Goal: Task Accomplishment & Management: Use online tool/utility

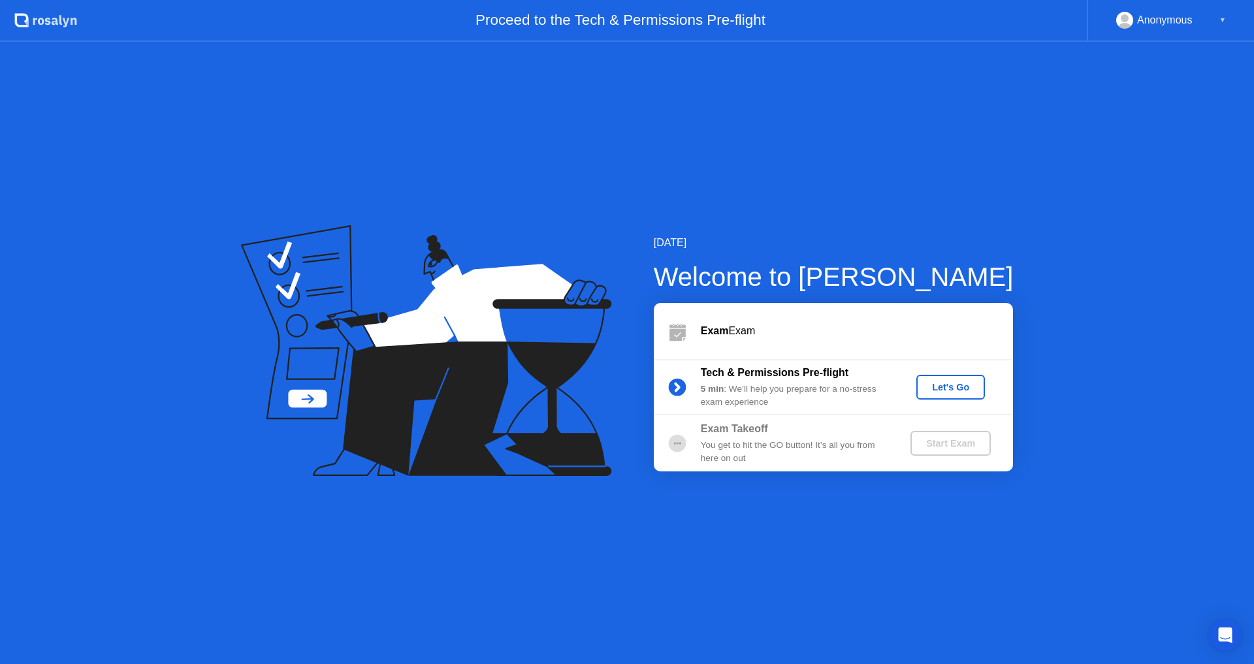
click at [968, 279] on div "Welcome to [PERSON_NAME]" at bounding box center [834, 276] width 360 height 39
click at [949, 384] on div "Let's Go" at bounding box center [950, 387] width 58 height 10
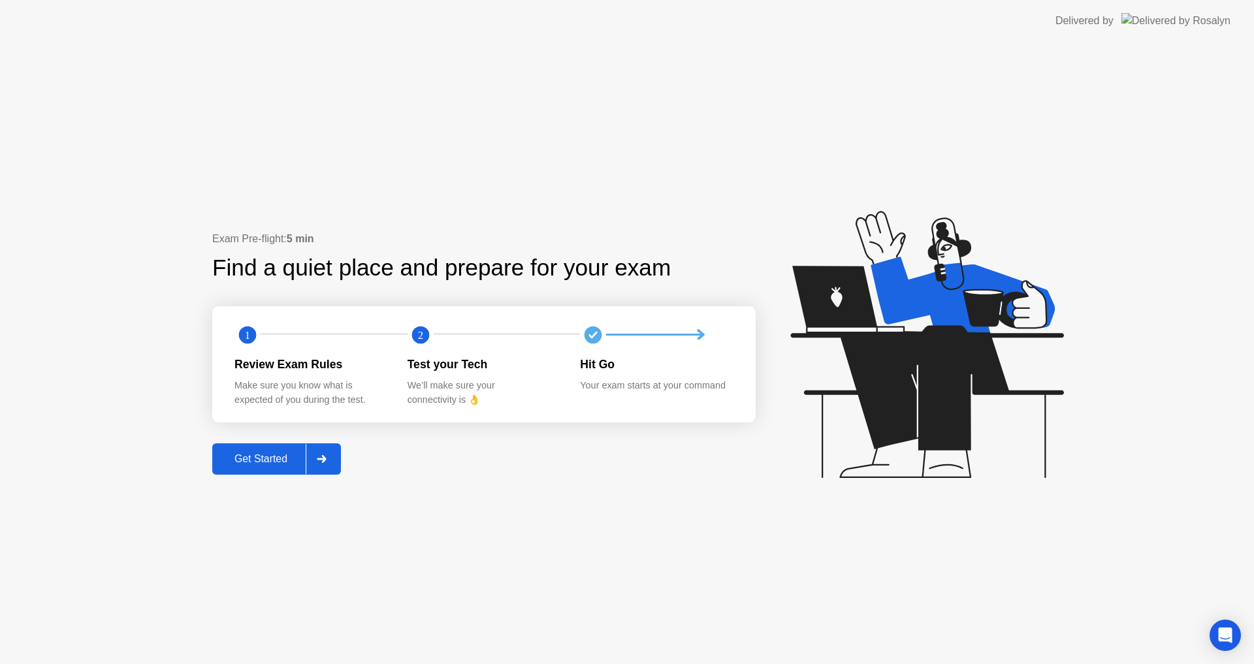
click at [255, 454] on div "Get Started" at bounding box center [260, 459] width 89 height 12
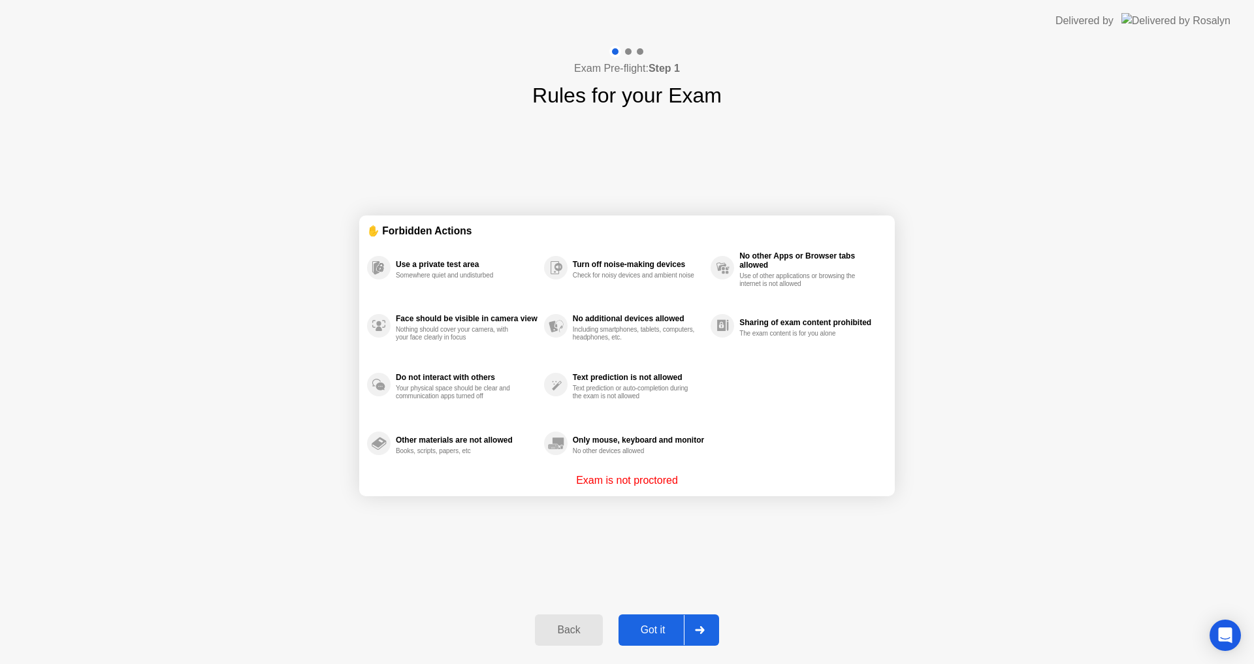
click at [670, 624] on div "Got it" at bounding box center [652, 630] width 61 height 12
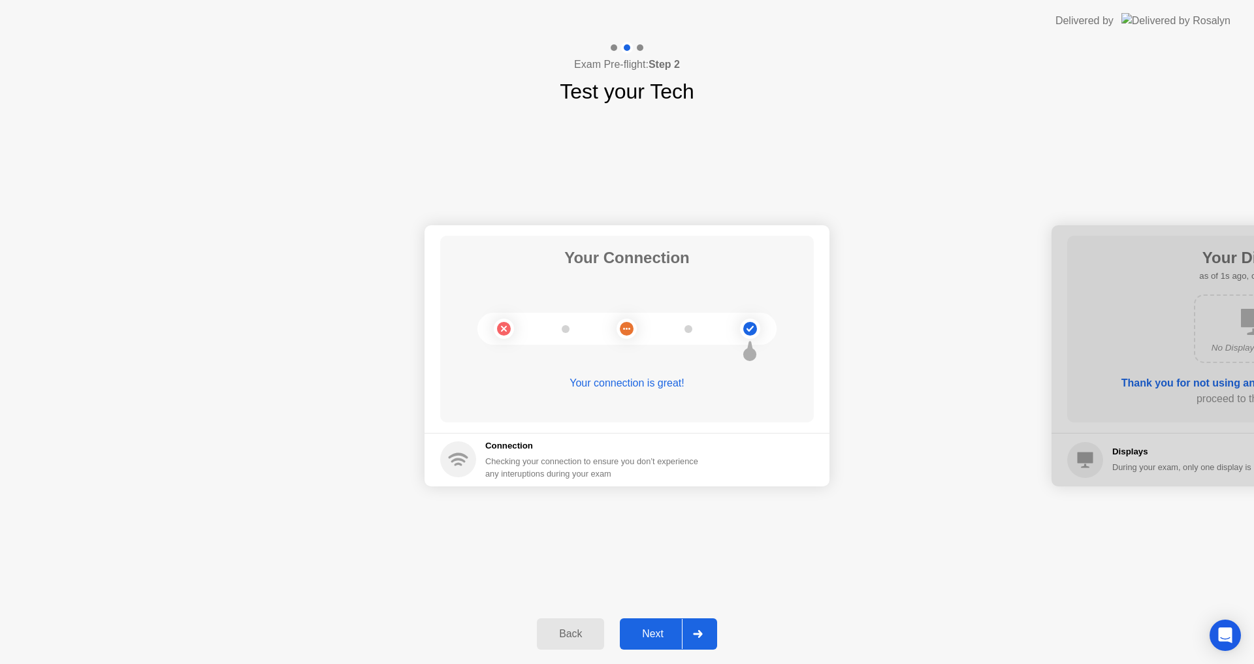
click at [670, 623] on button "Next" at bounding box center [668, 633] width 97 height 31
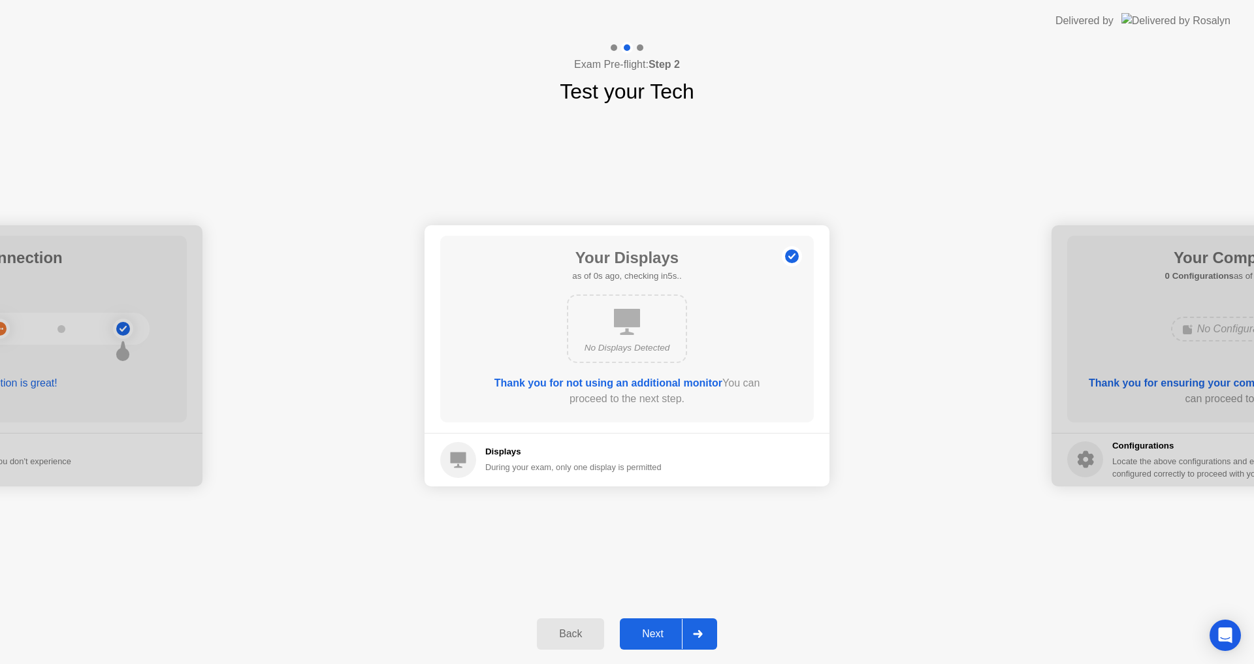
click at [670, 623] on button "Next" at bounding box center [668, 633] width 97 height 31
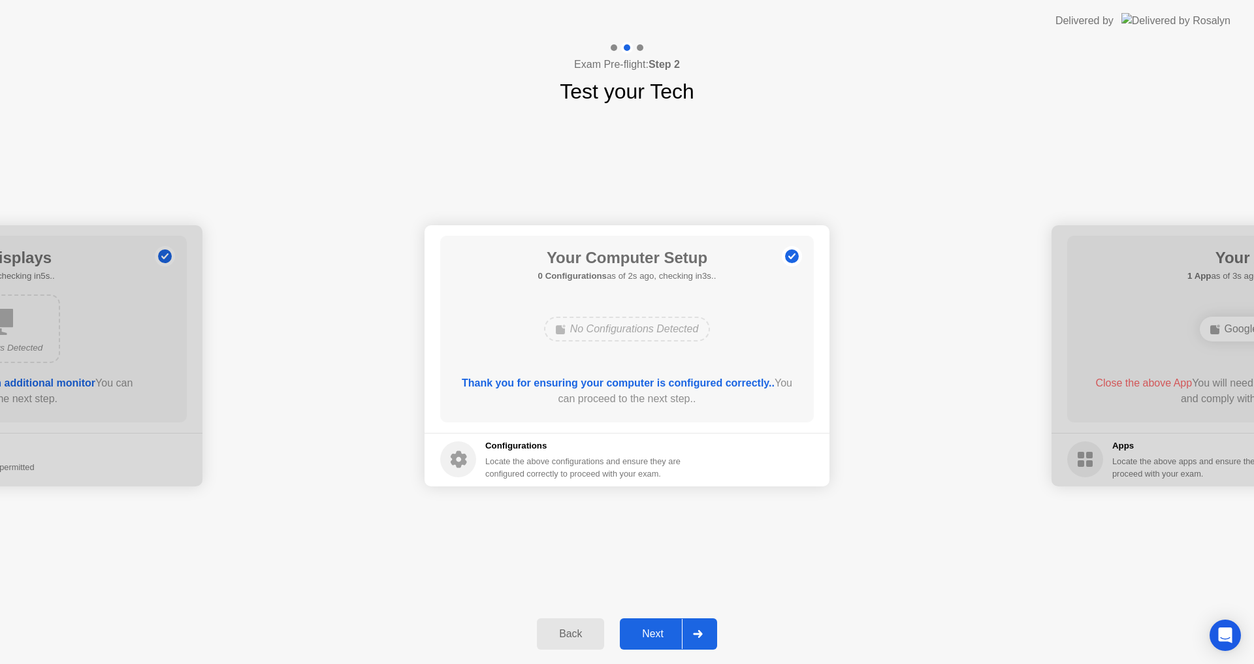
click at [663, 624] on button "Next" at bounding box center [668, 633] width 97 height 31
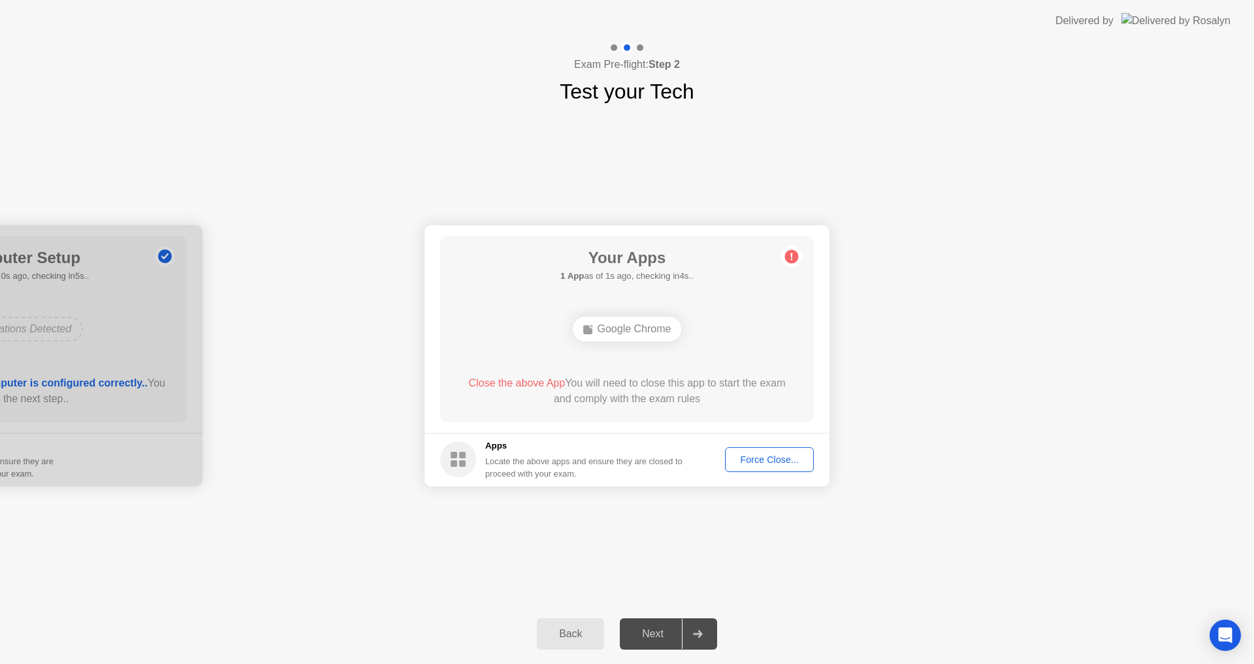
click at [759, 462] on div "Force Close..." at bounding box center [769, 459] width 80 height 10
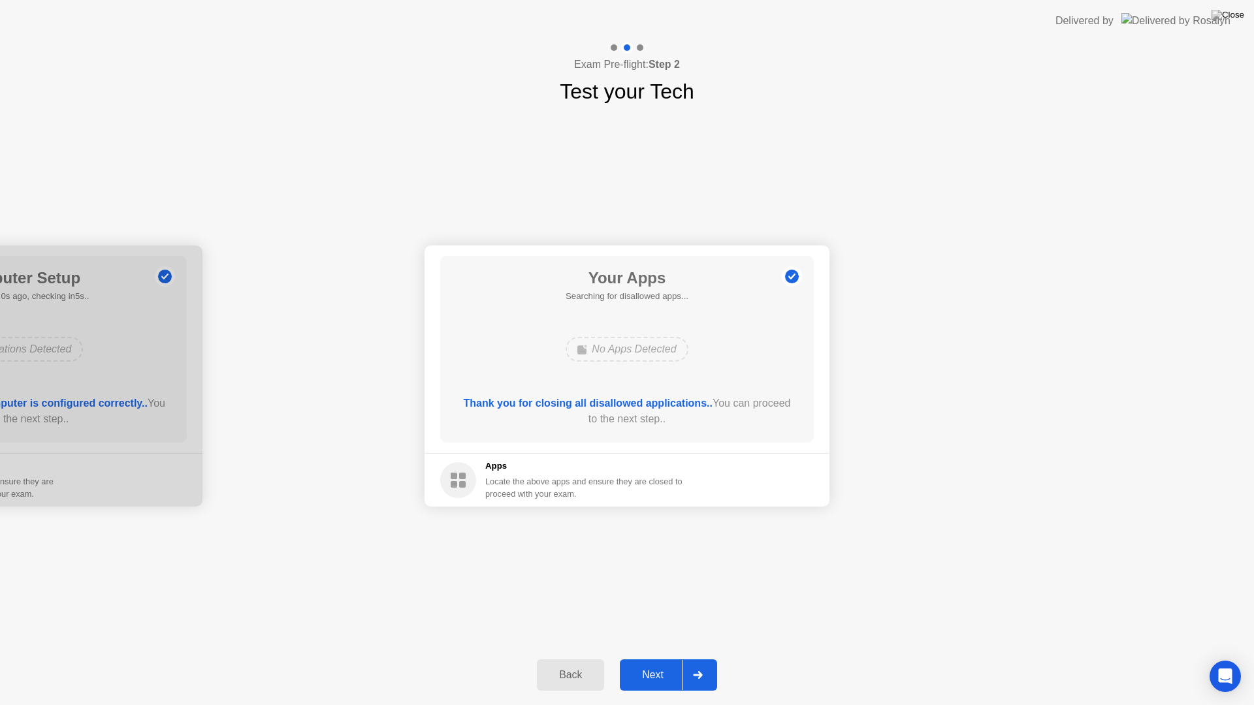
click at [650, 663] on div "Next" at bounding box center [653, 675] width 58 height 12
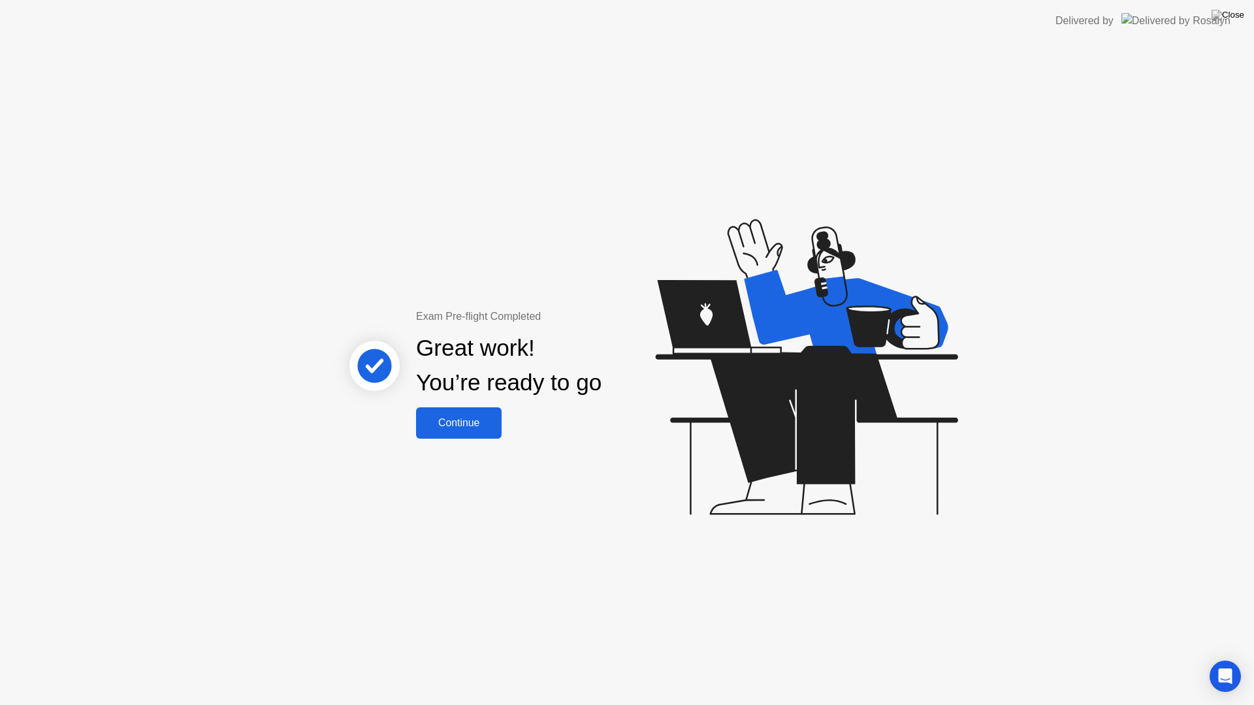
click at [439, 417] on div "Continue" at bounding box center [459, 423] width 78 height 12
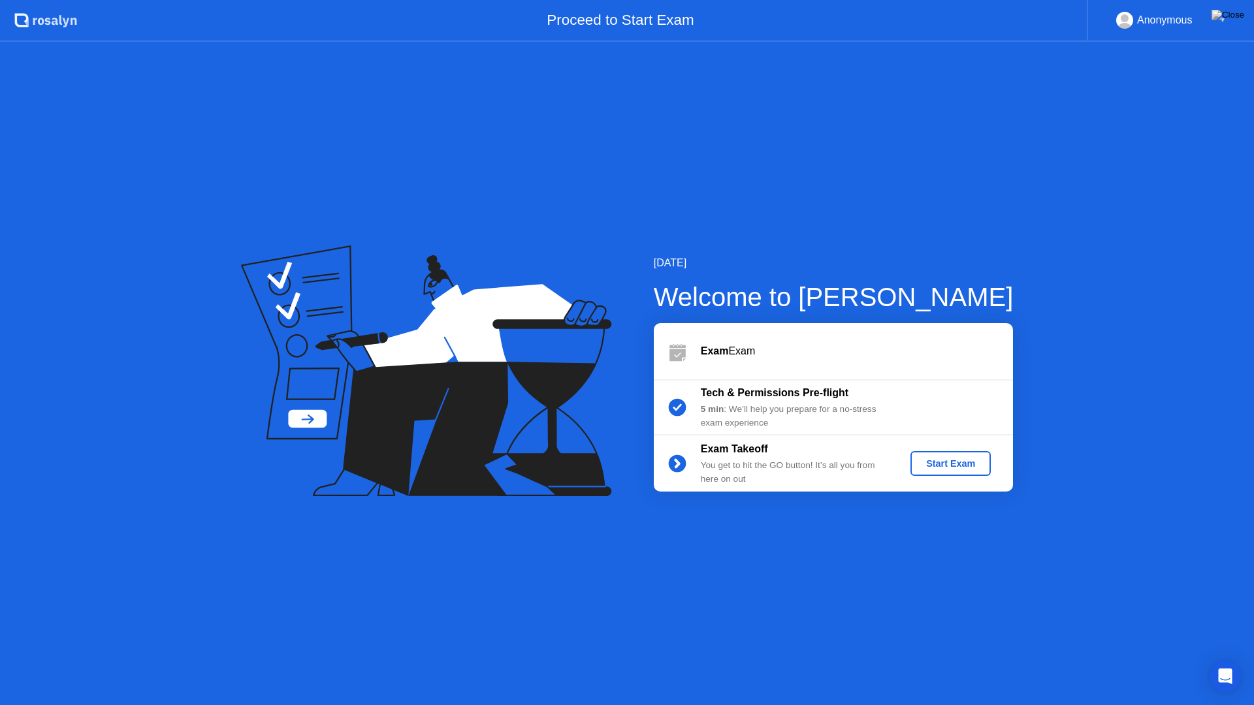
click at [965, 465] on div "Start Exam" at bounding box center [950, 463] width 70 height 10
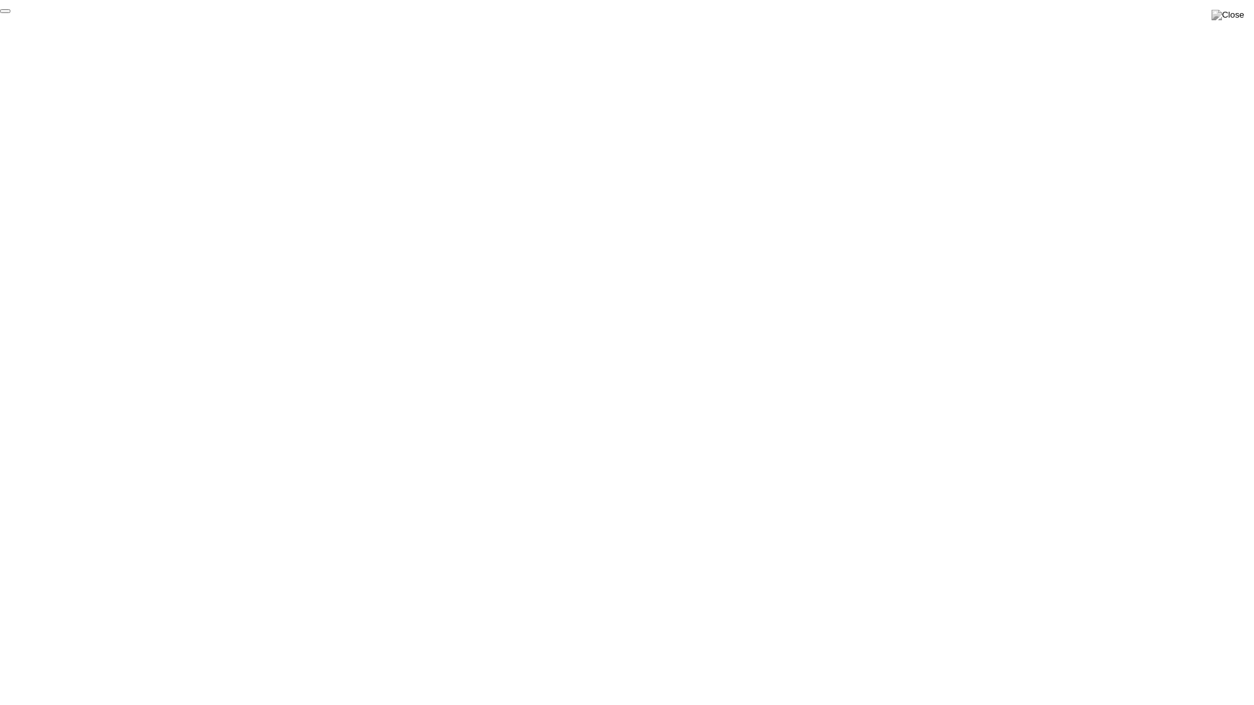
click div "End Proctoring Session"
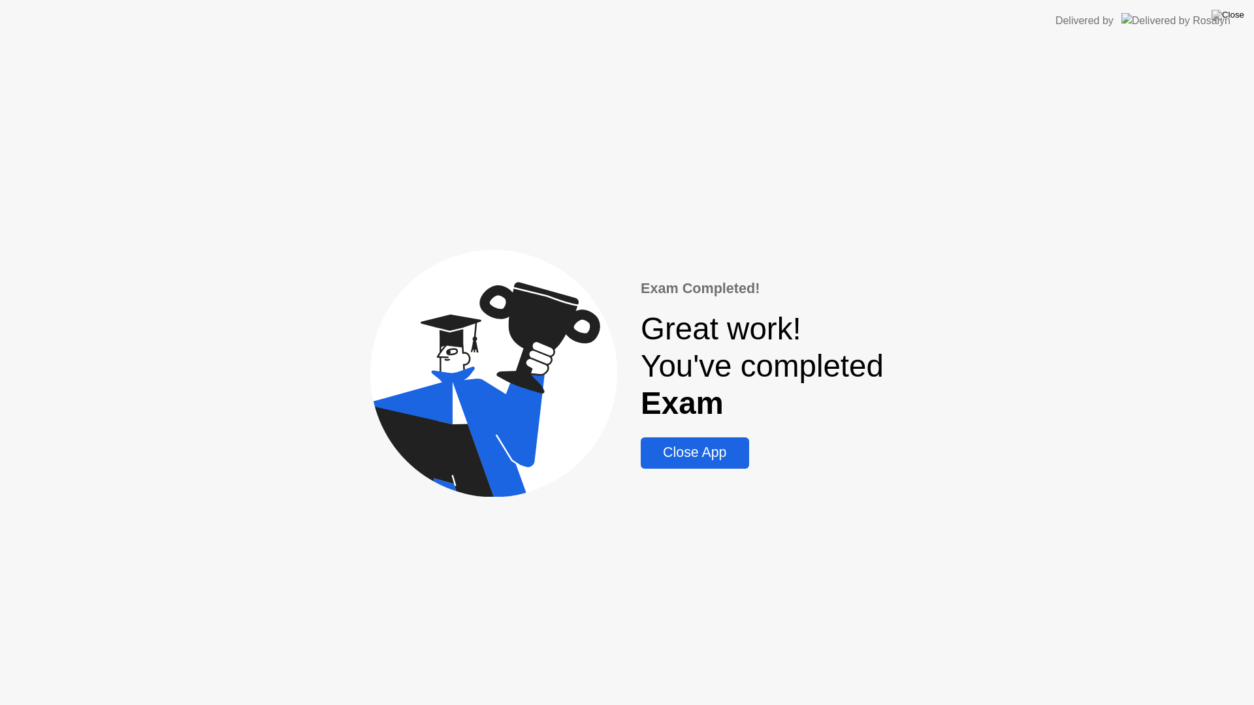
click at [693, 453] on div "Close App" at bounding box center [694, 453] width 100 height 16
